Goal: Find specific page/section: Find specific page/section

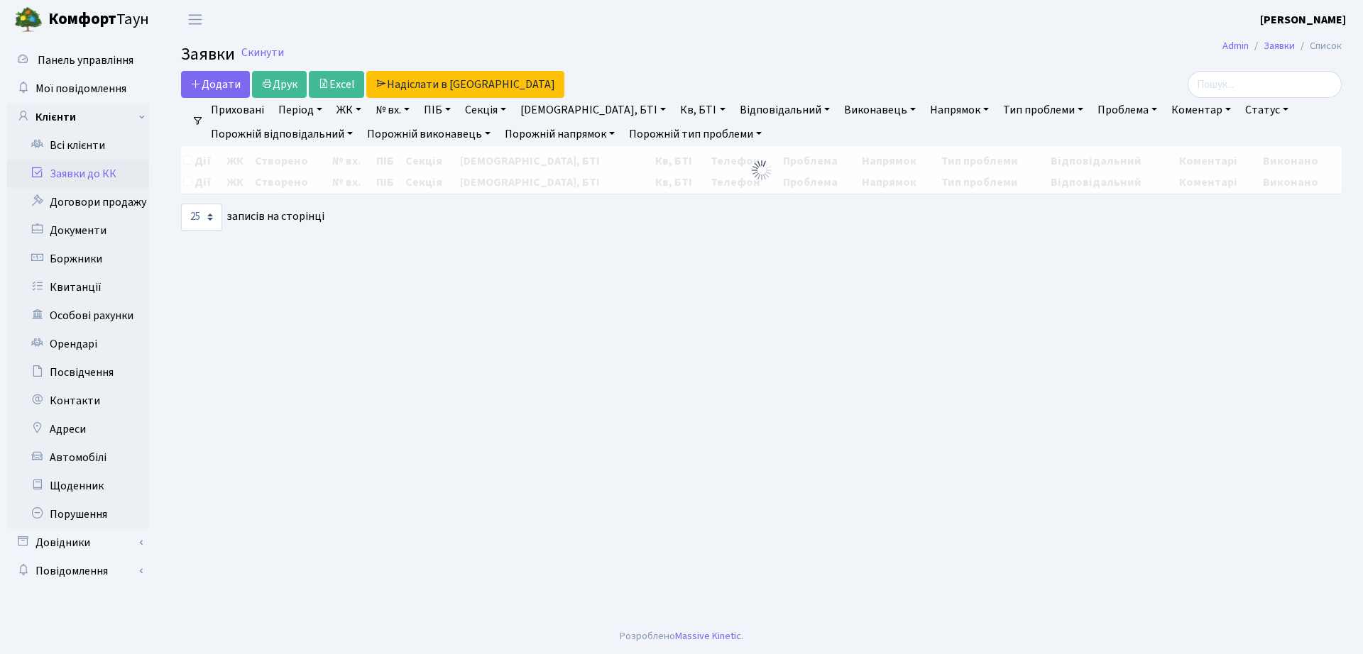
select select "25"
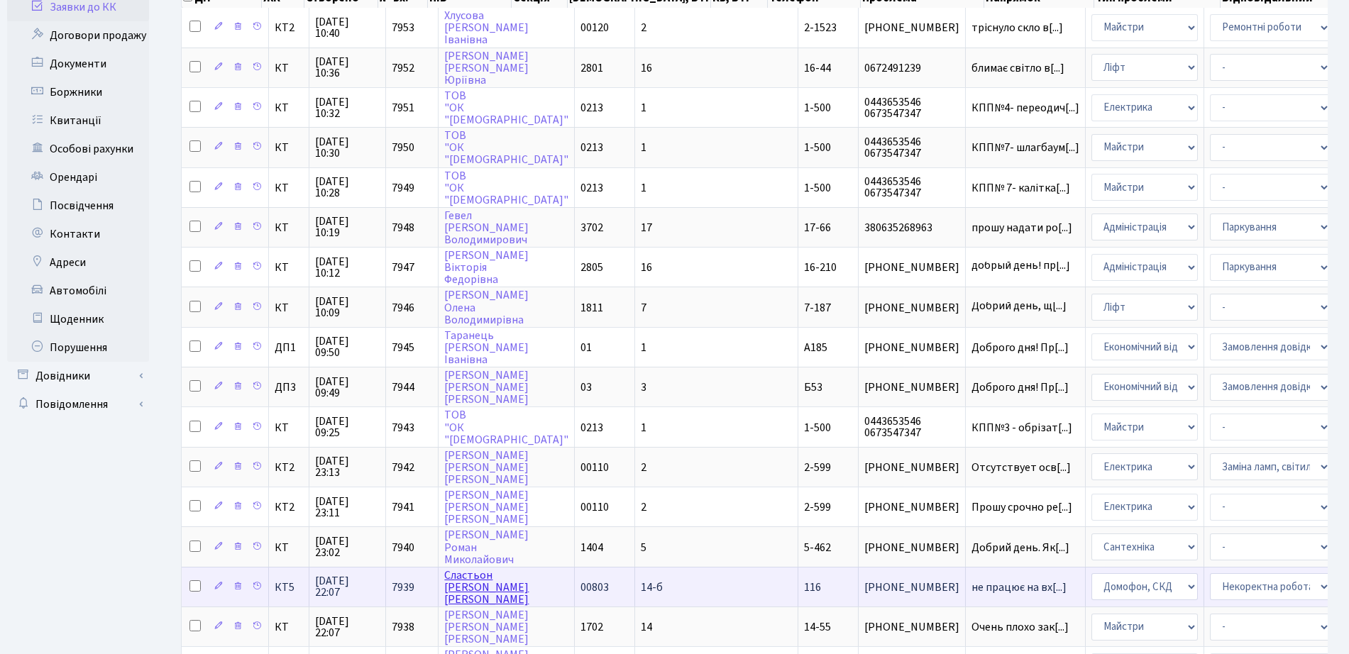
scroll to position [610, 0]
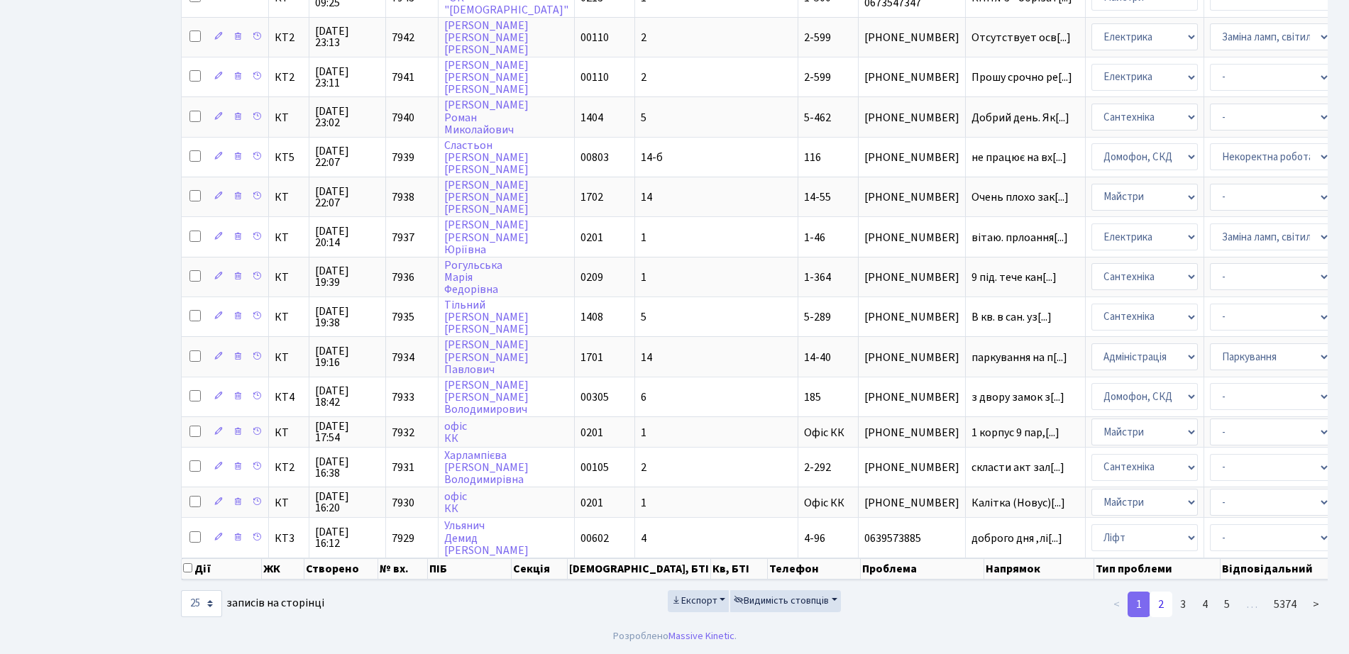
click at [1162, 597] on link "2" at bounding box center [1161, 605] width 23 height 26
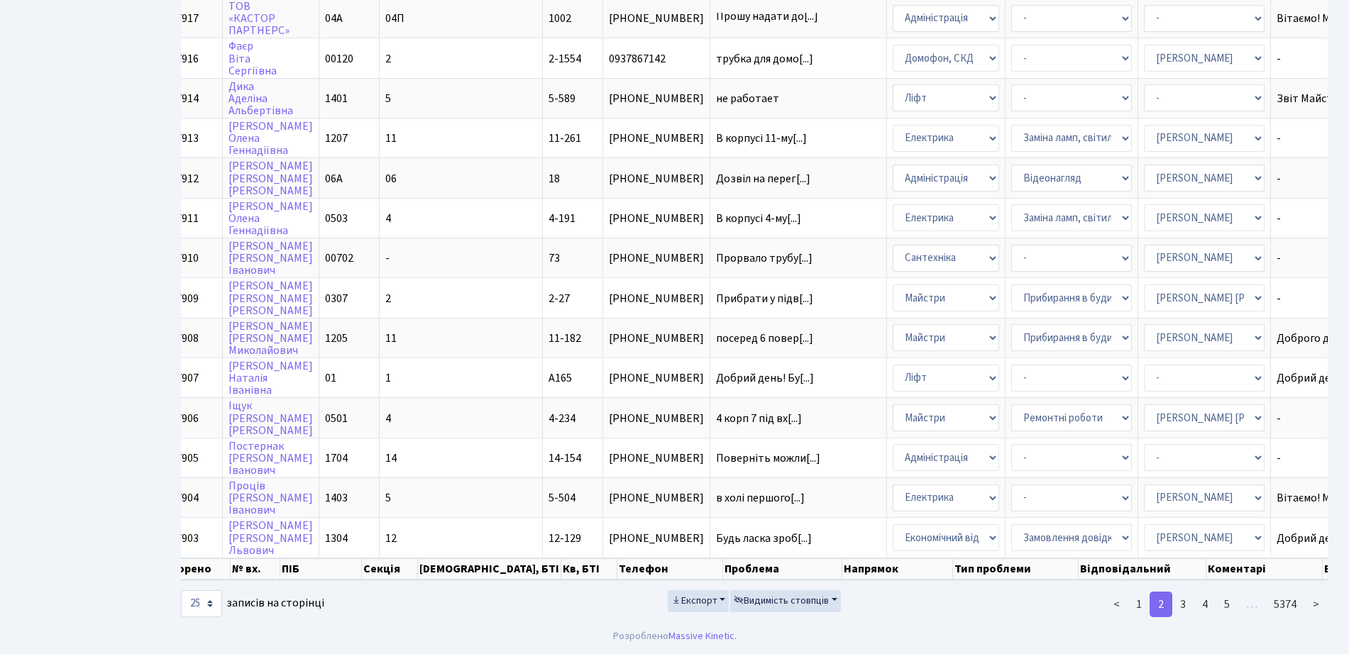
scroll to position [0, 0]
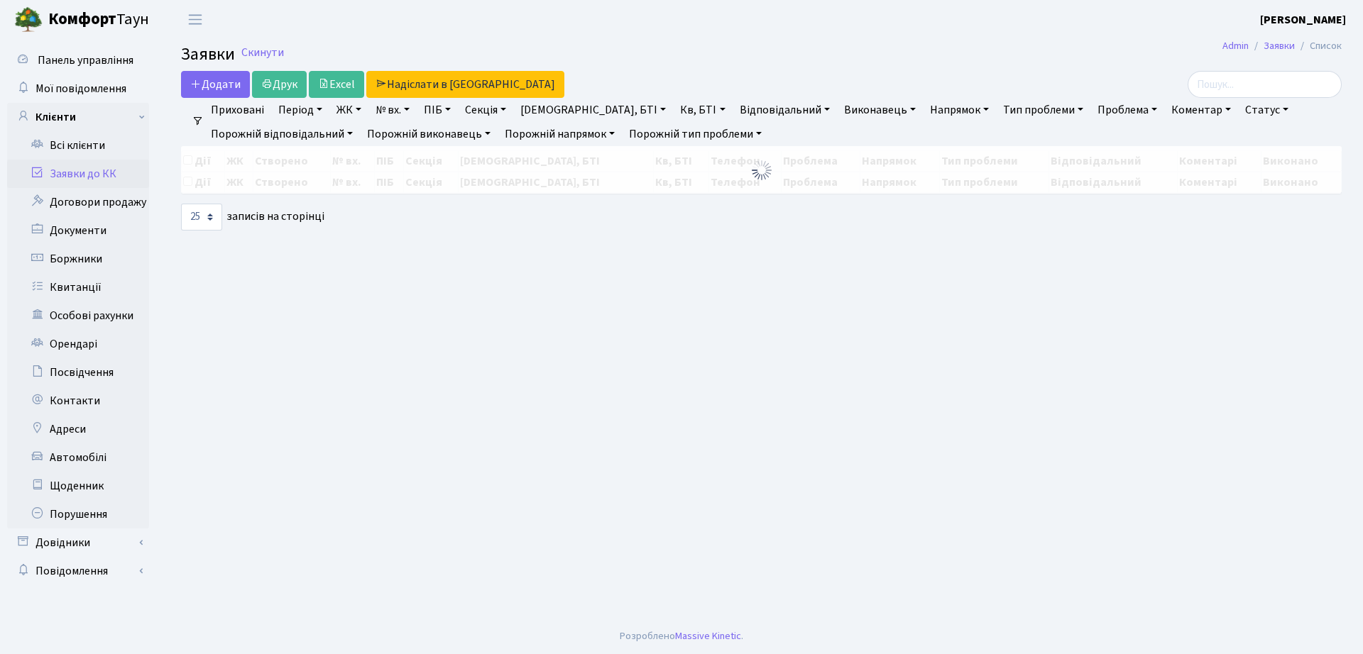
select select "25"
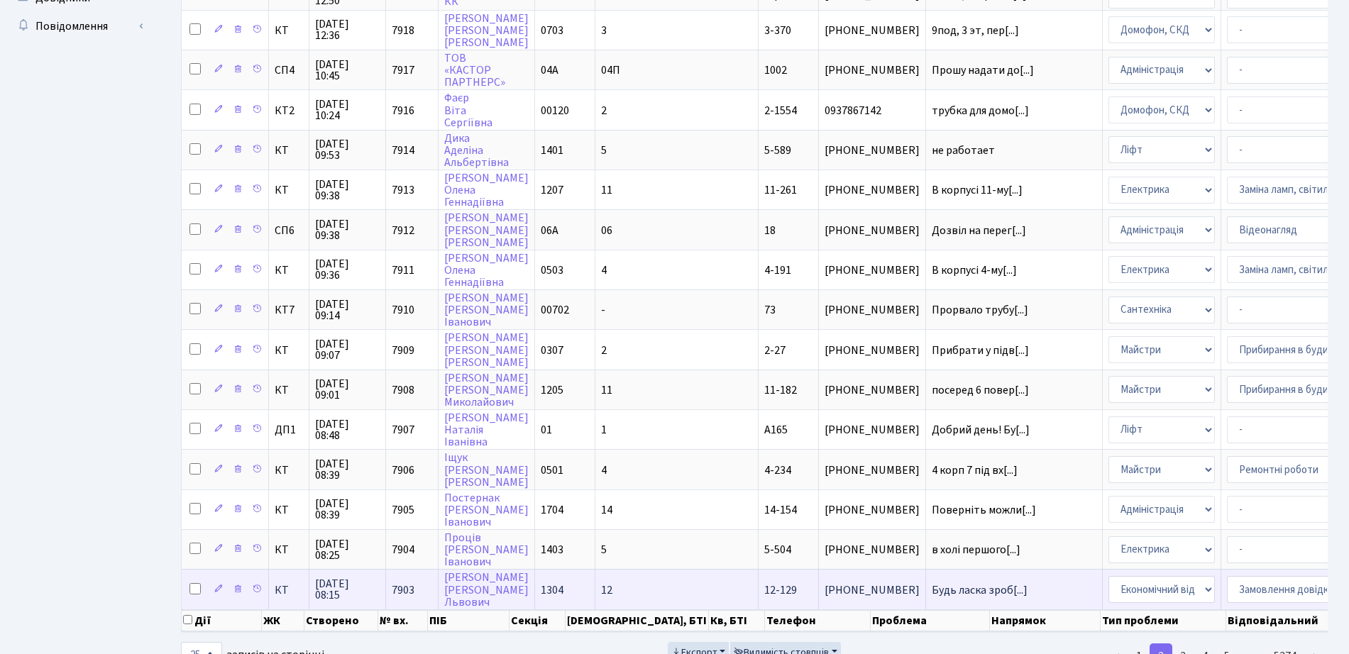
scroll to position [610, 0]
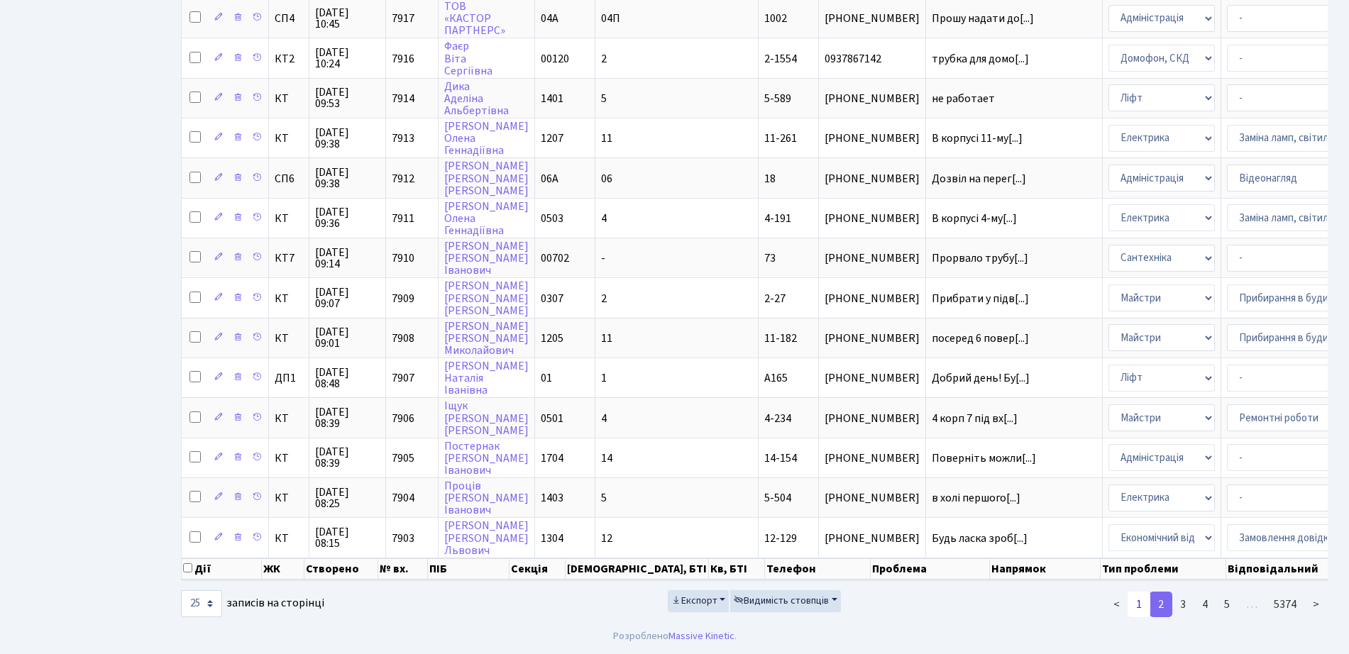
click at [1144, 607] on link "1" at bounding box center [1139, 605] width 23 height 26
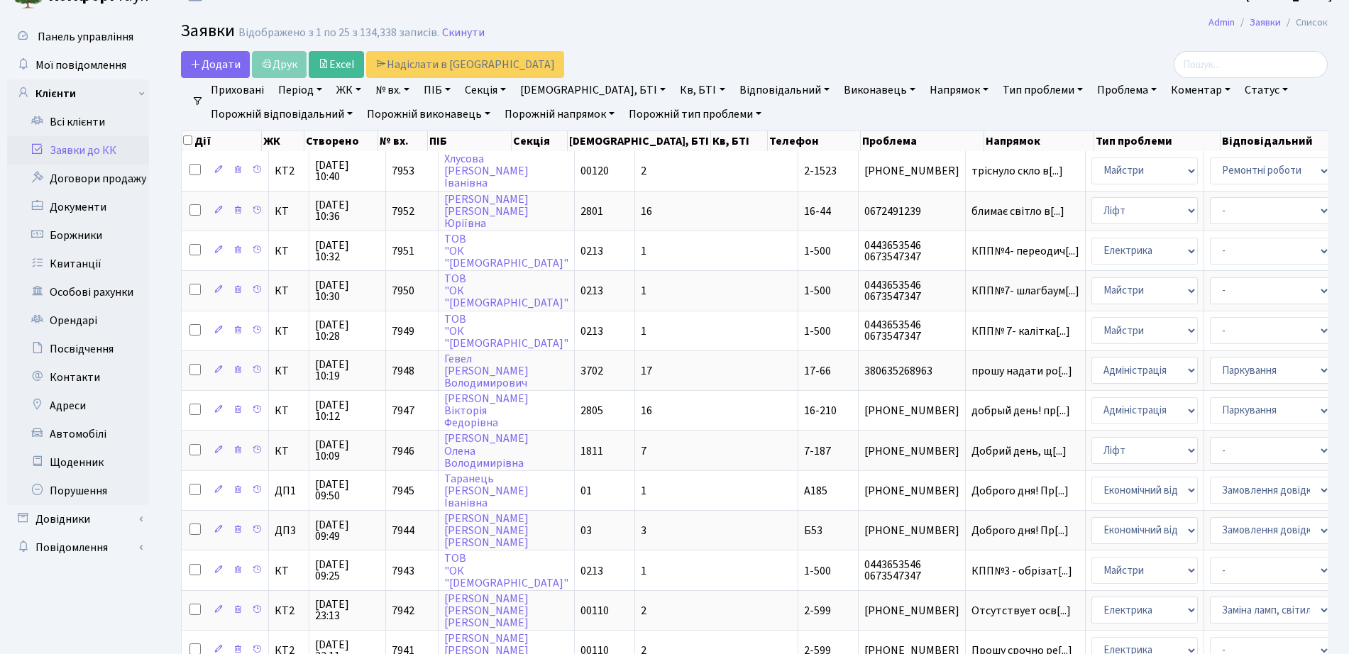
scroll to position [0, 0]
